Goal: Information Seeking & Learning: Learn about a topic

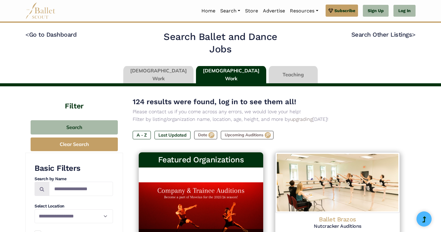
click at [180, 74] on link at bounding box center [158, 74] width 70 height 17
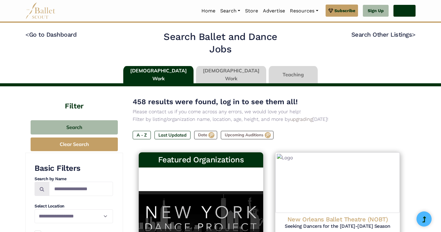
click at [412, 12] on link "Log In" at bounding box center [404, 11] width 22 height 12
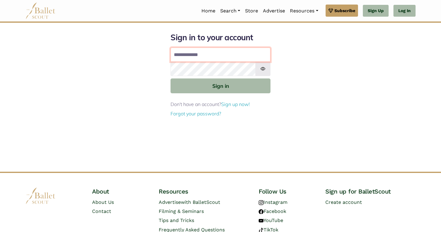
type input "**********"
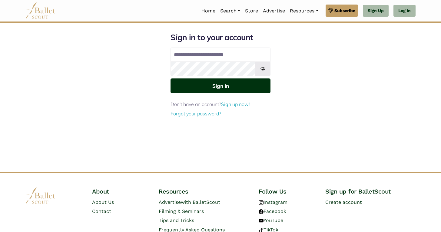
click at [225, 89] on button "Sign in" at bounding box center [220, 85] width 100 height 15
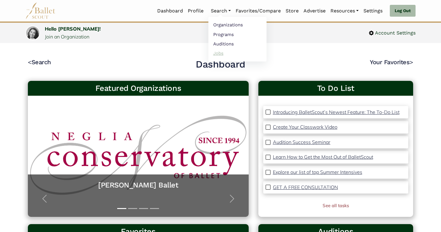
click at [224, 54] on link "Jobs" at bounding box center [237, 52] width 58 height 9
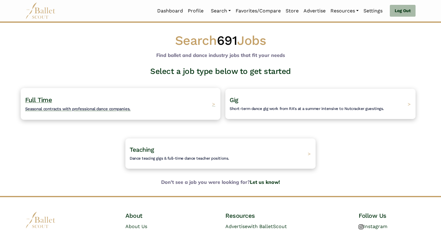
click at [203, 94] on div "Full Time Seasonal contracts with professional dance companies. >" at bounding box center [120, 104] width 199 height 32
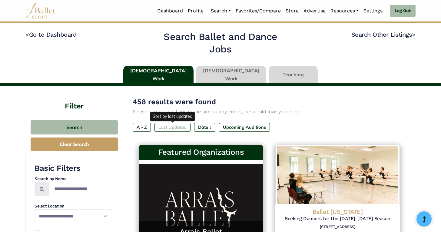
click at [175, 126] on label "Last Updated" at bounding box center [172, 127] width 36 height 8
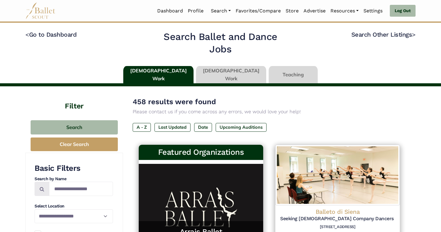
click at [220, 80] on link at bounding box center [231, 74] width 70 height 17
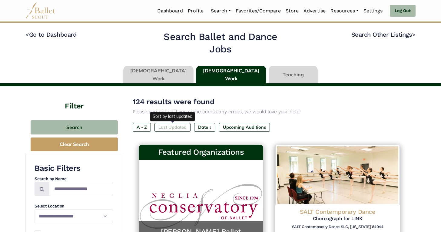
click at [174, 127] on label "Last Updated" at bounding box center [172, 127] width 36 height 8
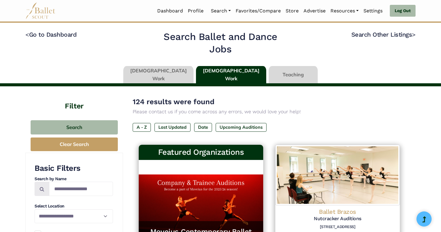
scroll to position [91, 0]
